Goal: Task Accomplishment & Management: Complete application form

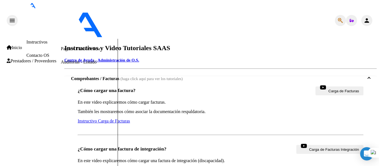
click at [22, 60] on span "Prestadores / Proveedores" at bounding box center [32, 61] width 50 height 5
click at [61, 24] on link "Facturas - Listado/Carga" at bounding box center [83, 22] width 44 height 5
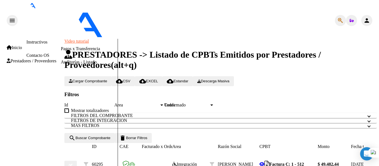
scroll to position [139, 0]
type input "i"
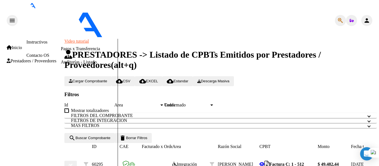
type input "INFORME SEMESTRAL"
type input "C:\fakepath\INFORME MEDIO_LUCIO REY25.docx.pdf"
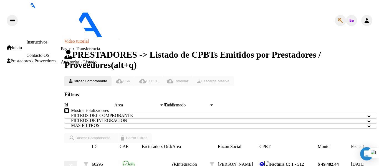
scroll to position [0, 0]
